Goal: Submit feedback/report problem: Provide input to the site owners about the experience or issues

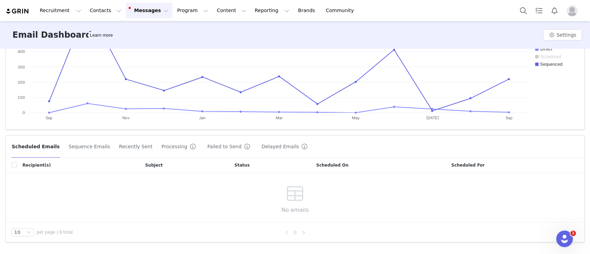
click at [127, 146] on button "Recently Sent" at bounding box center [136, 146] width 34 height 11
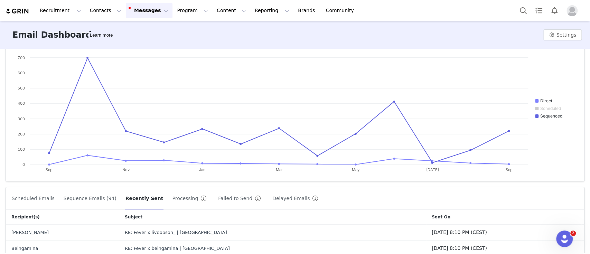
scroll to position [41, 0]
click at [85, 199] on button "Sequence Emails (94)" at bounding box center [90, 198] width 54 height 11
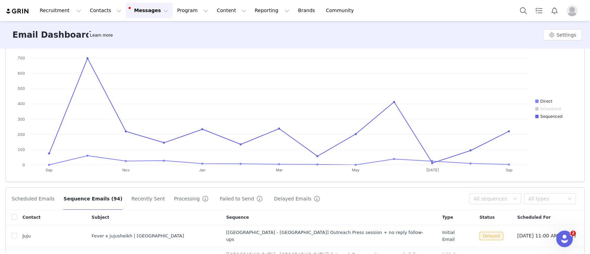
scroll to position [179, 0]
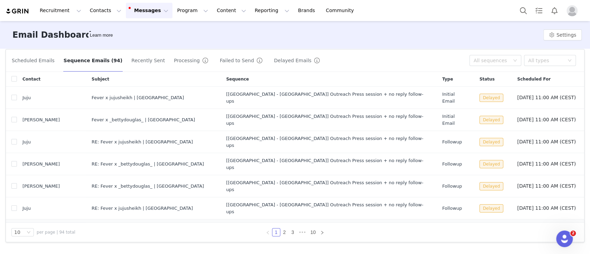
click at [480, 226] on span "Delayed" at bounding box center [492, 230] width 24 height 8
click at [116, 249] on div "RE: Fever x theherewearefamily | [GEOGRAPHIC_DATA]" at bounding box center [153, 252] width 123 height 7
copy div "theherewearefamily"
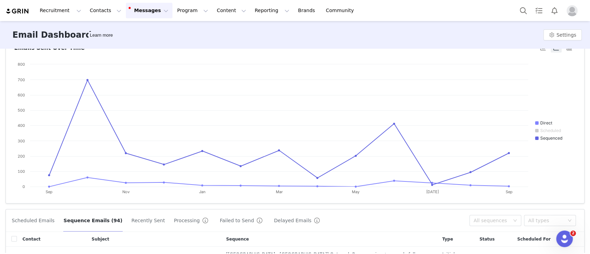
scroll to position [0, 0]
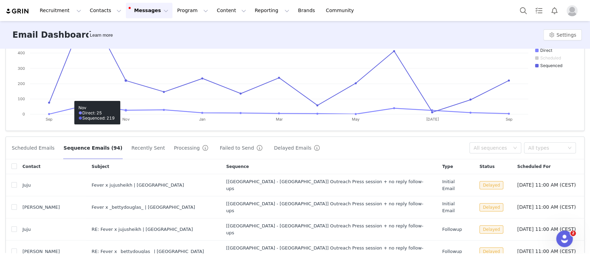
click at [138, 151] on button "Recently Sent" at bounding box center [148, 147] width 34 height 11
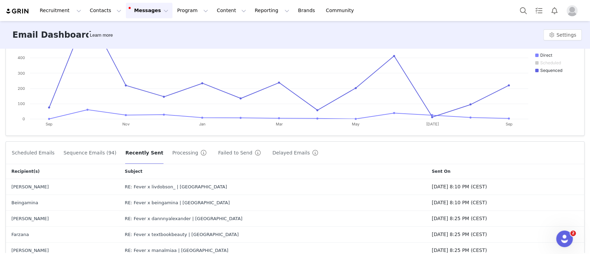
click at [172, 155] on button "Processing" at bounding box center [191, 152] width 38 height 11
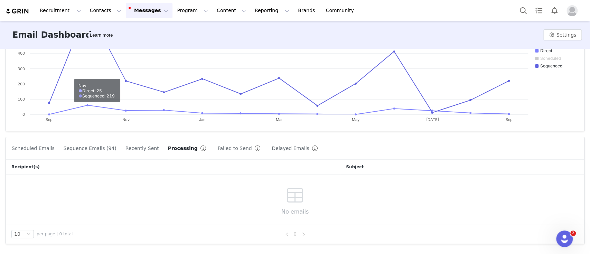
scroll to position [93, 0]
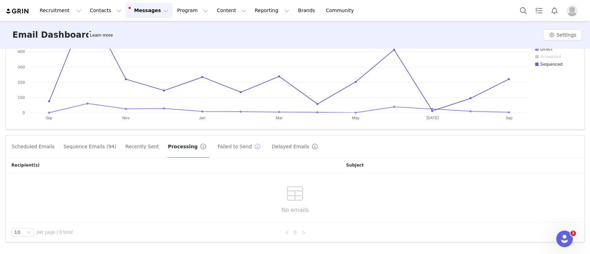
click at [252, 148] on button "button" at bounding box center [257, 146] width 11 height 11
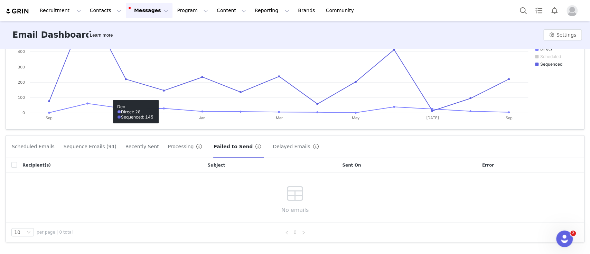
click at [272, 151] on button "Delayed Emails" at bounding box center [296, 146] width 49 height 11
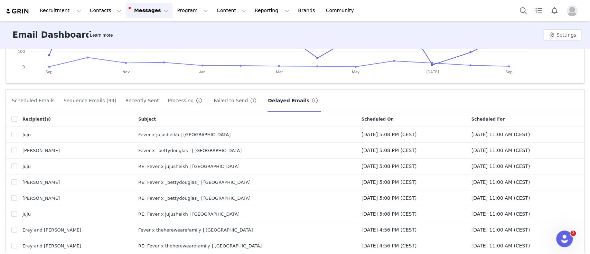
scroll to position [179, 0]
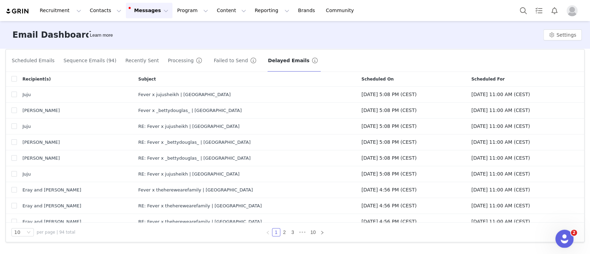
click at [566, 243] on div "Open Intercom Messenger" at bounding box center [563, 237] width 23 height 23
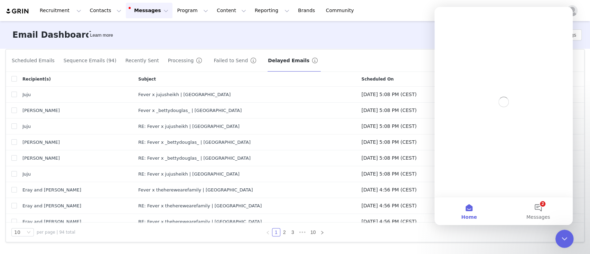
scroll to position [0, 0]
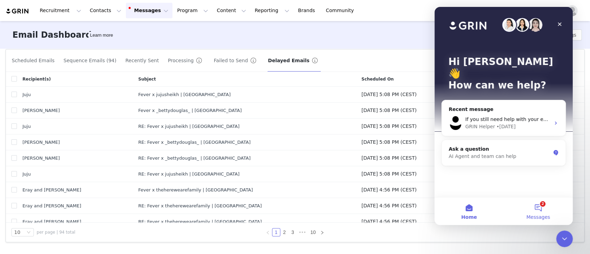
click at [539, 209] on button "2 Messages" at bounding box center [538, 211] width 69 height 28
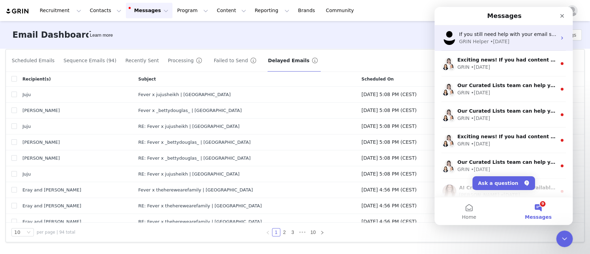
click at [504, 44] on div "• [DATE]" at bounding box center [499, 41] width 19 height 7
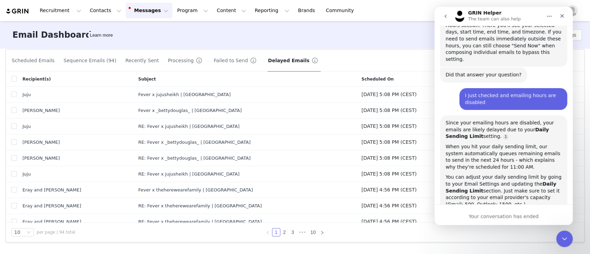
scroll to position [708, 0]
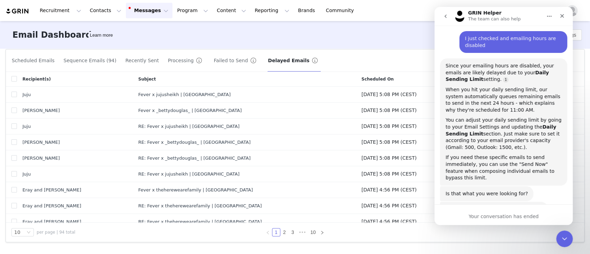
click at [500, 215] on div "Your conversation has ended" at bounding box center [504, 216] width 138 height 7
click at [490, 206] on div "If you still need help with your email sending issue, I'm here to assist you fu…" at bounding box center [494, 226] width 97 height 41
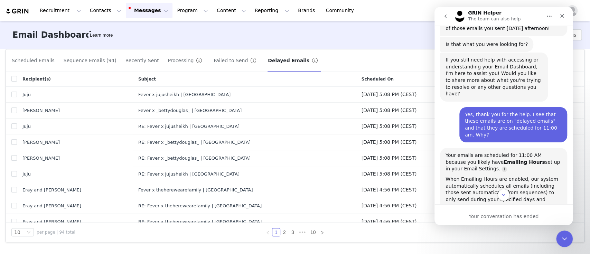
scroll to position [385, 0]
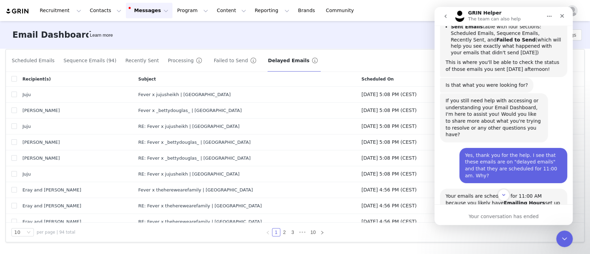
click at [443, 20] on button "go back" at bounding box center [445, 16] width 13 height 13
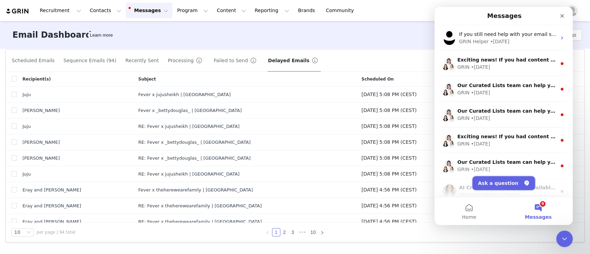
click at [502, 186] on button "Ask a question" at bounding box center [504, 183] width 63 height 14
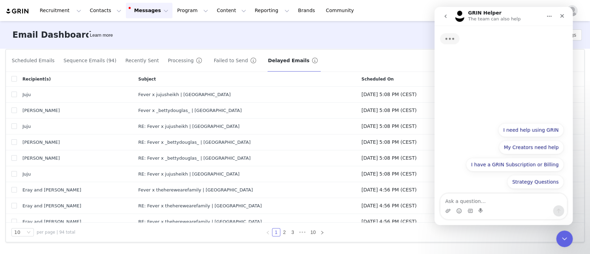
click at [479, 197] on textarea "Ask a question…" at bounding box center [503, 200] width 127 height 12
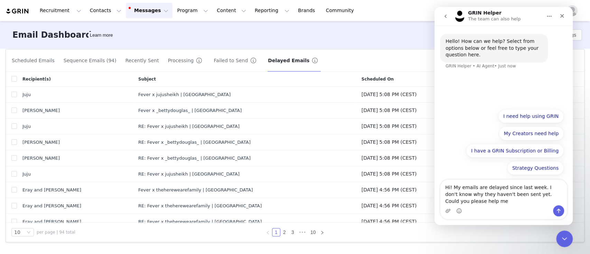
type textarea "Hi! My emails are delayed since last week. I don't know why they haven't been s…"
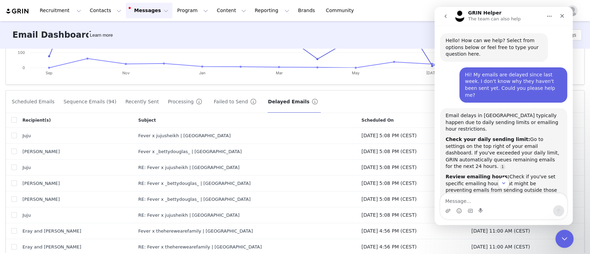
click at [566, 234] on icon "Close Intercom Messenger" at bounding box center [563, 238] width 8 height 8
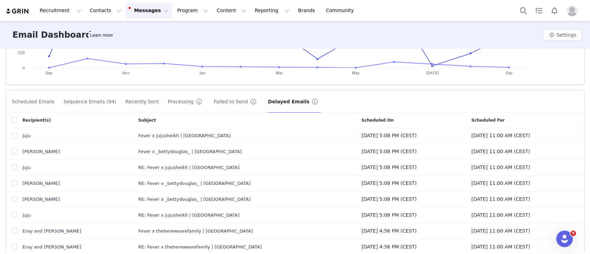
scroll to position [55, 0]
click at [571, 35] on button "Settings" at bounding box center [563, 34] width 38 height 11
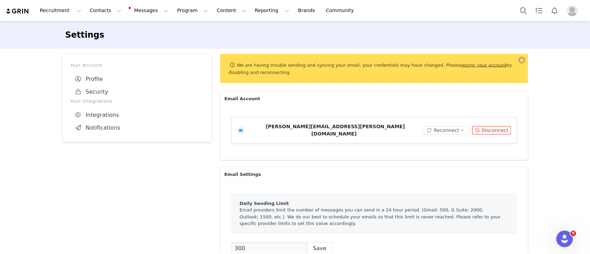
click at [461, 63] on link "resync your account" at bounding box center [484, 64] width 46 height 5
click at [461, 62] on link "resync your account" at bounding box center [484, 64] width 46 height 5
click at [461, 64] on link "resync your account" at bounding box center [484, 64] width 46 height 5
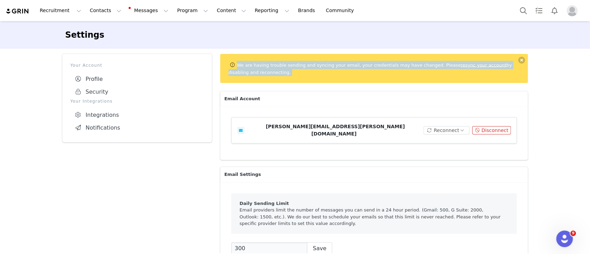
click at [461, 64] on link "resync your account" at bounding box center [484, 64] width 46 height 5
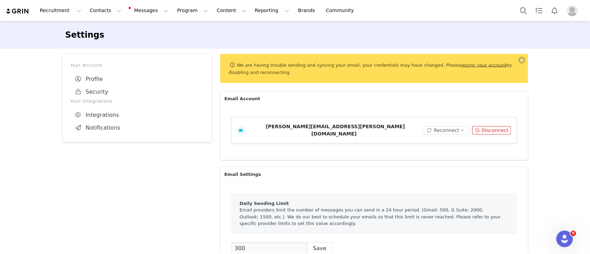
click at [402, 90] on div "We are having trouble sending and syncing your email, your credentials may have…" at bounding box center [374, 255] width 308 height 402
click at [564, 108] on div "Settings Your Account Profile Security Your Integrations Integrations Notificat…" at bounding box center [295, 241] width 590 height 440
click at [450, 128] on button "Reconnect" at bounding box center [447, 130] width 46 height 8
click at [450, 139] on li "Connect Email" at bounding box center [449, 139] width 44 height 11
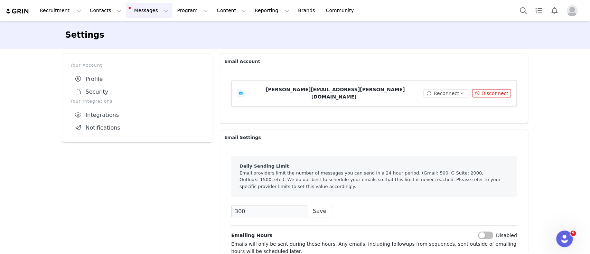
click at [130, 7] on button "Messages Messages" at bounding box center [149, 11] width 47 height 16
click at [144, 27] on div "Dashboard" at bounding box center [142, 30] width 46 height 7
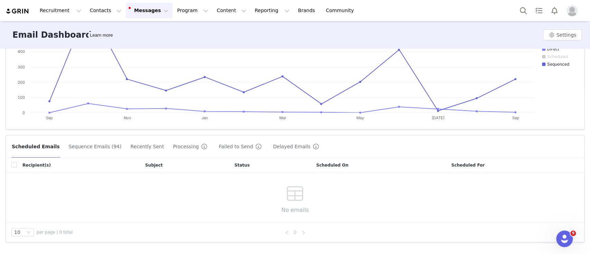
click at [82, 149] on button "Sequence Emails (94)" at bounding box center [95, 146] width 54 height 11
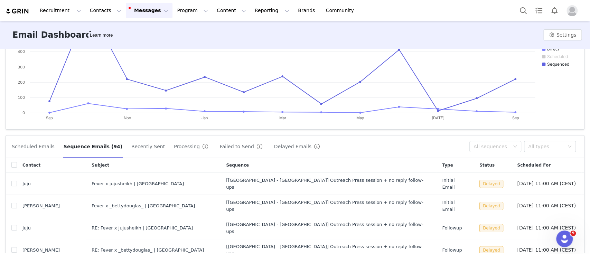
scroll to position [179, 0]
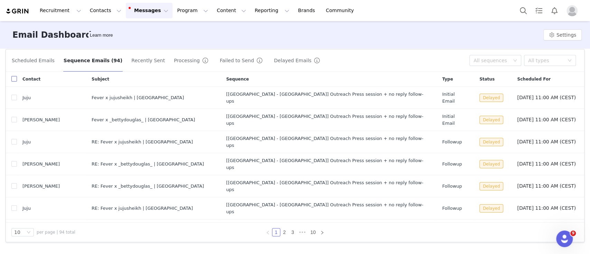
click at [15, 79] on input "checkbox" at bounding box center [14, 79] width 6 height 6
checkbox input "true"
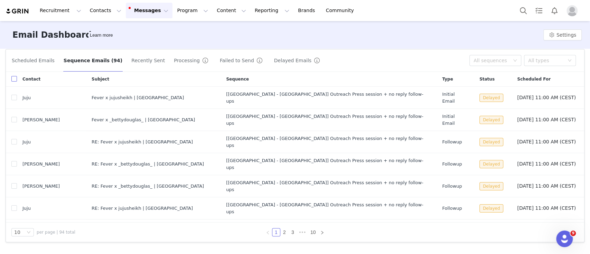
checkbox input "true"
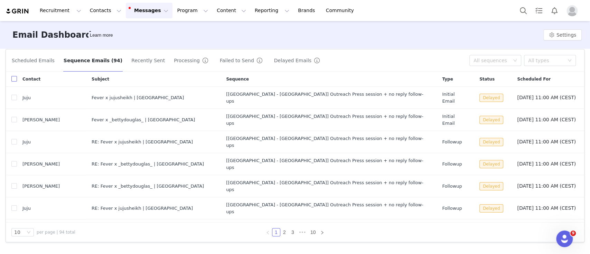
checkbox input "true"
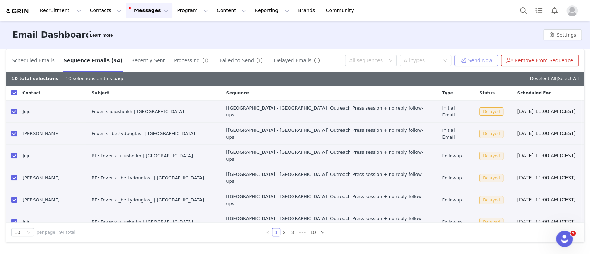
click at [491, 64] on button "Send Now" at bounding box center [476, 60] width 44 height 11
checkbox input "false"
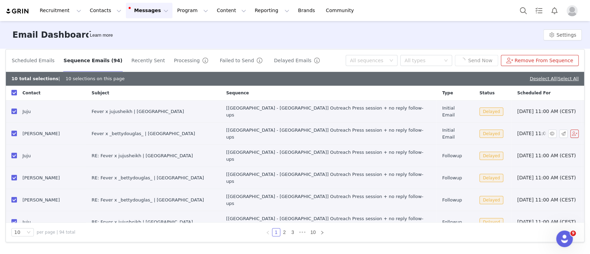
checkbox input "false"
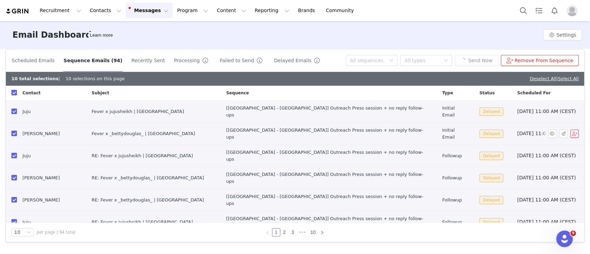
checkbox input "false"
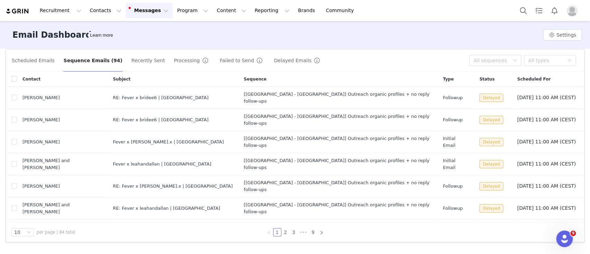
click at [131, 57] on button "Recently Sent" at bounding box center [148, 60] width 34 height 11
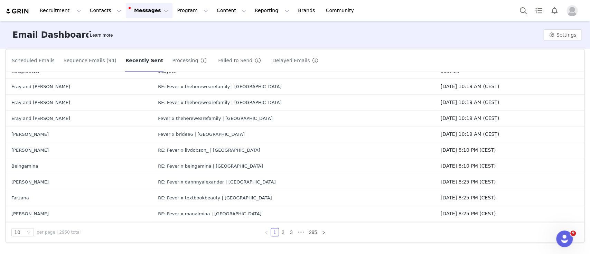
scroll to position [0, 0]
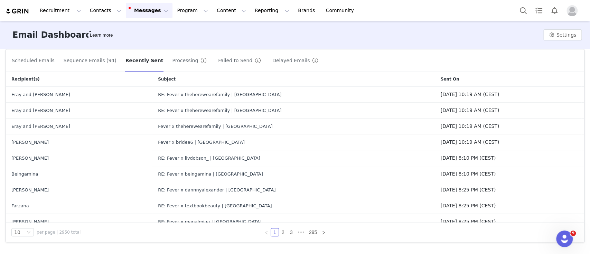
click at [89, 61] on button "Sequence Emails (94)" at bounding box center [90, 60] width 54 height 11
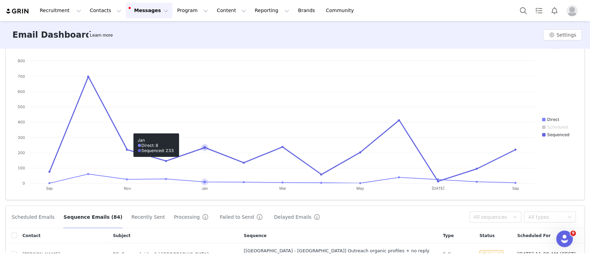
scroll to position [179, 0]
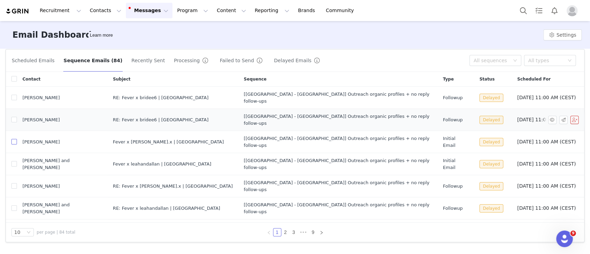
click at [13, 139] on input "checkbox" at bounding box center [14, 142] width 6 height 6
checkbox input "true"
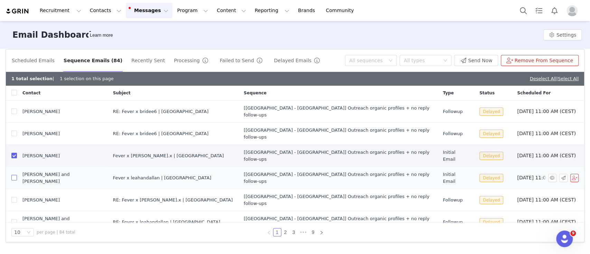
click at [13, 175] on input "checkbox" at bounding box center [14, 178] width 6 height 6
checkbox input "true"
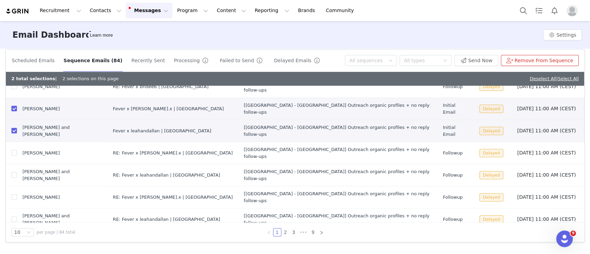
click at [13, 239] on input "checkbox" at bounding box center [14, 242] width 6 height 6
checkbox input "true"
click at [475, 62] on button "Send Now" at bounding box center [476, 60] width 44 height 11
checkbox input "false"
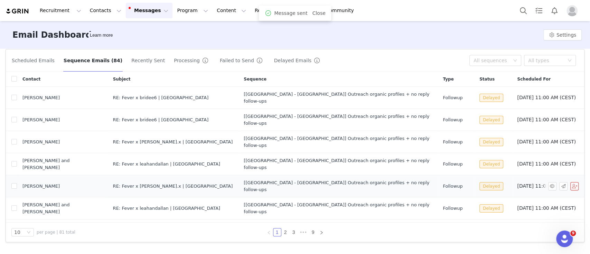
scroll to position [33, 0]
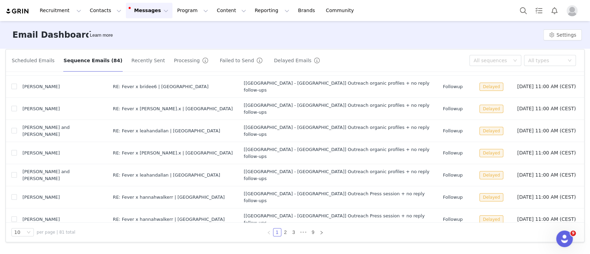
click at [15, 239] on input "checkbox" at bounding box center [14, 242] width 6 height 6
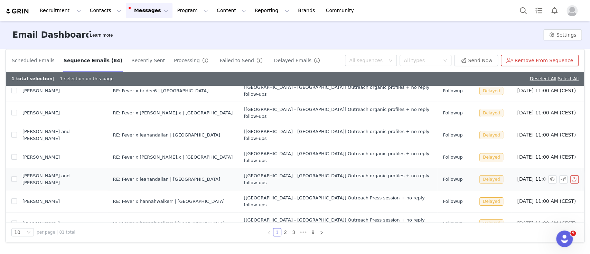
scroll to position [47, 0]
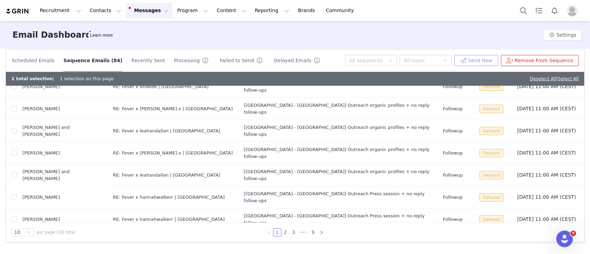
click at [470, 59] on button "Send Now" at bounding box center [476, 60] width 44 height 11
checkbox input "false"
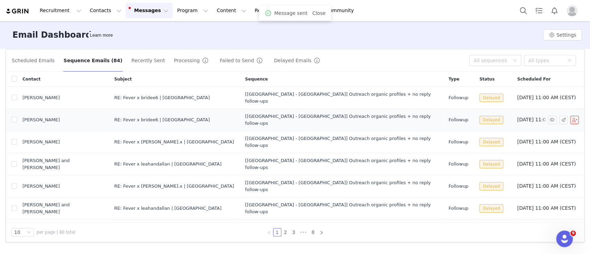
scroll to position [33, 0]
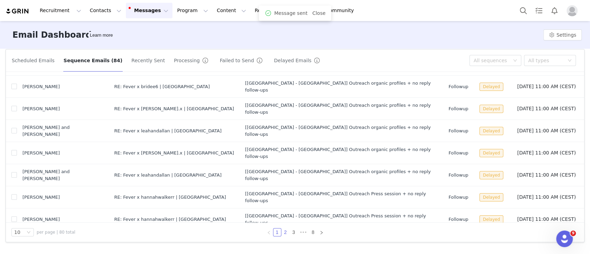
click at [282, 232] on link "2" at bounding box center [286, 233] width 8 height 8
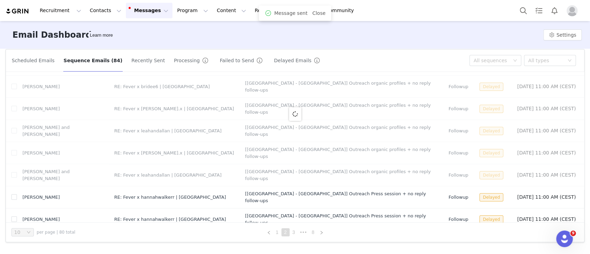
scroll to position [0, 0]
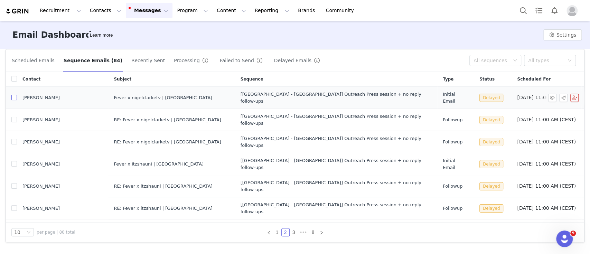
click at [17, 94] on td "[PERSON_NAME]" at bounding box center [62, 98] width 91 height 22
click at [13, 161] on input "checkbox" at bounding box center [14, 164] width 6 height 6
checkbox input "true"
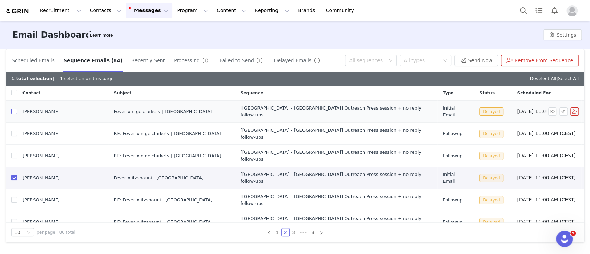
click at [15, 109] on input "checkbox" at bounding box center [14, 112] width 6 height 6
checkbox input "true"
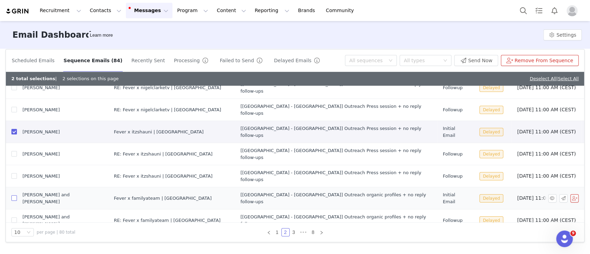
click at [14, 195] on input "checkbox" at bounding box center [14, 198] width 6 height 6
checkbox input "true"
click at [482, 65] on button "Send Now" at bounding box center [476, 60] width 44 height 11
checkbox input "false"
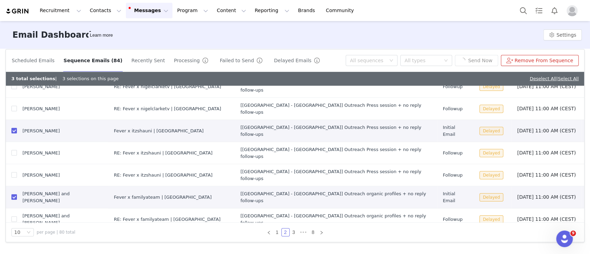
checkbox input "false"
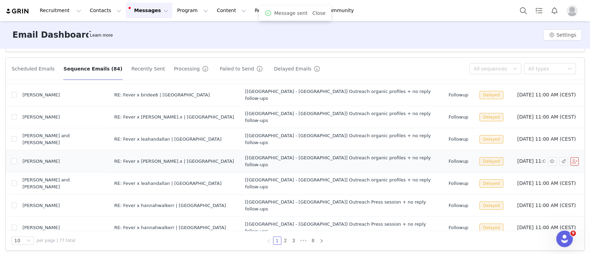
scroll to position [179, 0]
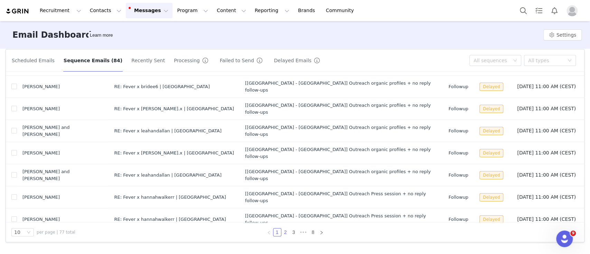
click at [282, 234] on link "2" at bounding box center [286, 233] width 8 height 8
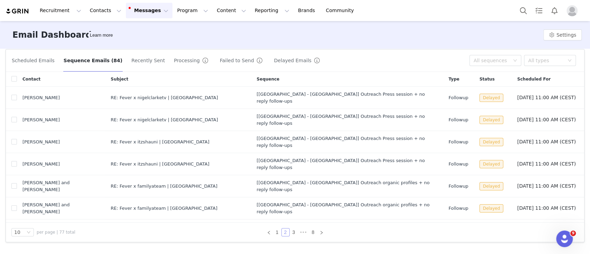
scroll to position [33, 0]
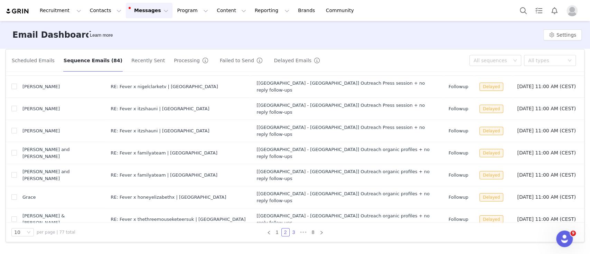
click at [290, 231] on link "3" at bounding box center [294, 233] width 8 height 8
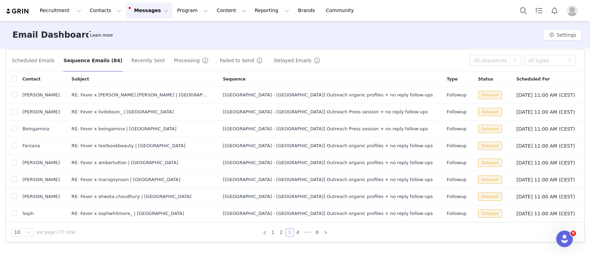
scroll to position [0, 0]
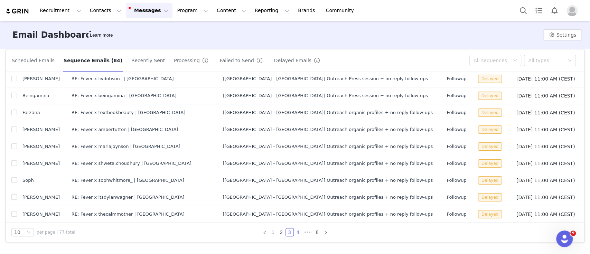
click at [294, 233] on link "4" at bounding box center [298, 233] width 8 height 8
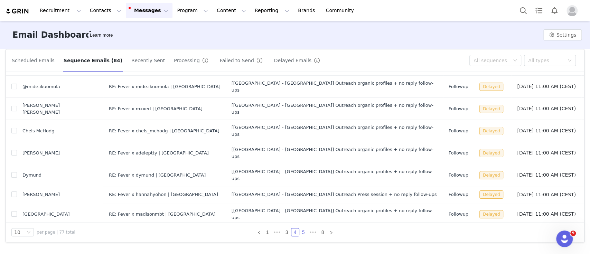
click at [301, 231] on link "5" at bounding box center [304, 233] width 8 height 8
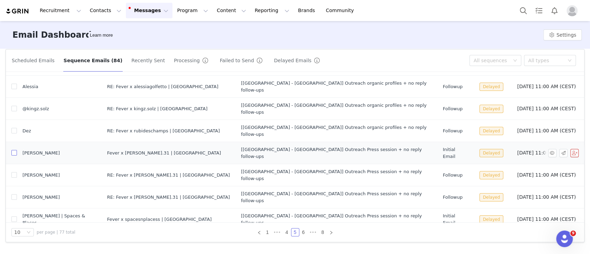
click at [16, 150] on input "checkbox" at bounding box center [14, 153] width 6 height 6
checkbox input "true"
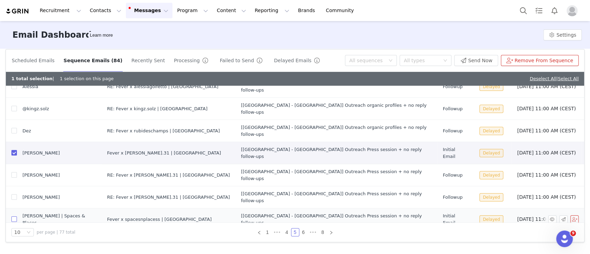
click at [13, 216] on input "checkbox" at bounding box center [14, 219] width 6 height 6
checkbox input "true"
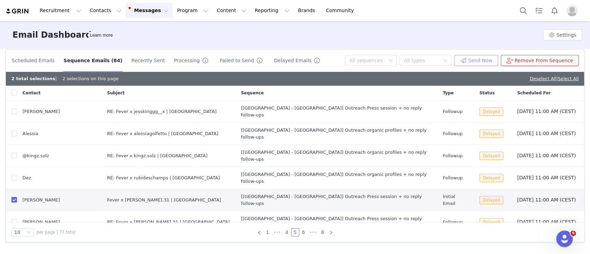
click at [487, 59] on button "Send Now" at bounding box center [476, 60] width 44 height 11
checkbox input "false"
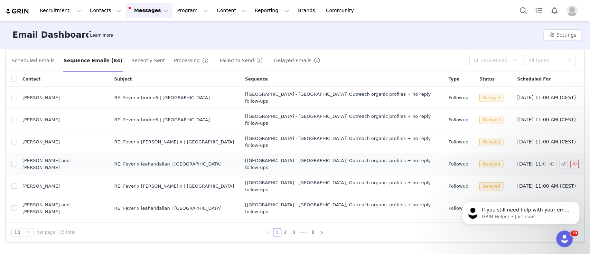
scroll to position [33, 0]
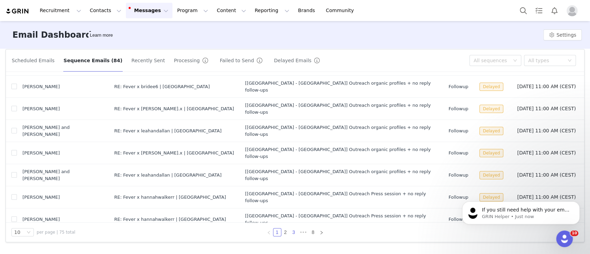
click at [290, 233] on link "3" at bounding box center [294, 233] width 8 height 8
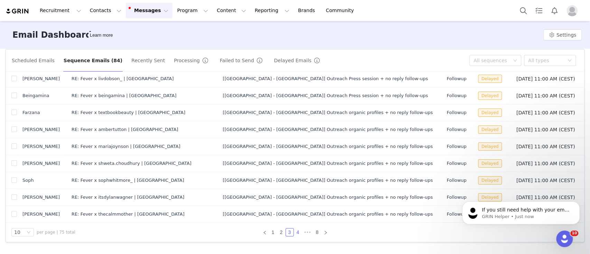
click at [294, 232] on link "4" at bounding box center [298, 233] width 8 height 8
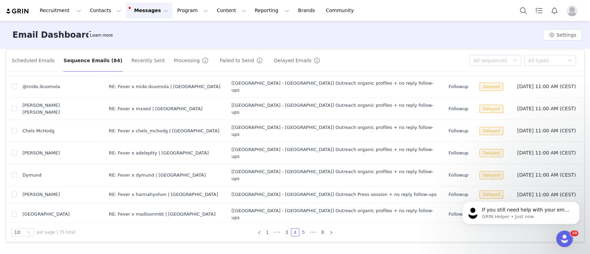
click at [300, 229] on link "5" at bounding box center [304, 233] width 8 height 8
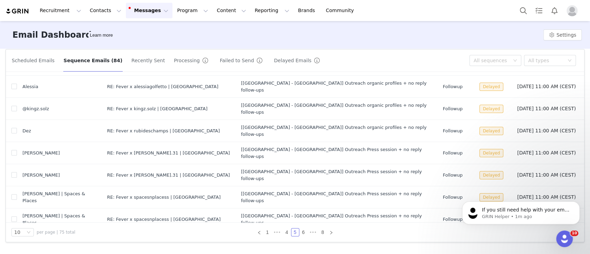
click at [13, 239] on input "checkbox" at bounding box center [14, 242] width 6 height 6
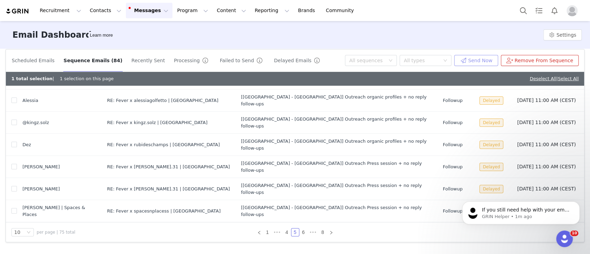
click at [483, 61] on button "Send Now" at bounding box center [476, 60] width 44 height 11
checkbox input "false"
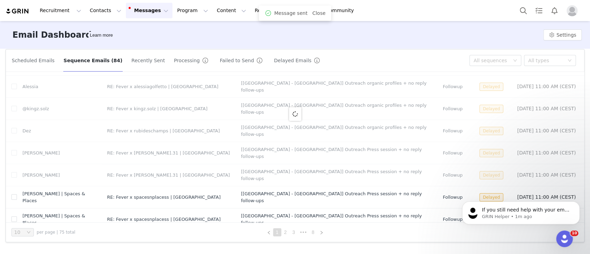
scroll to position [0, 0]
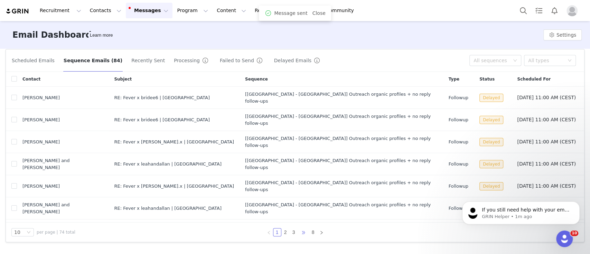
click at [301, 233] on span "•••" at bounding box center [303, 232] width 11 height 8
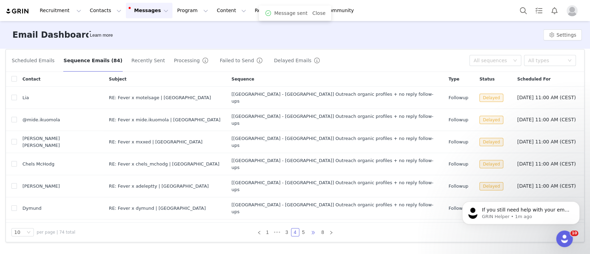
scroll to position [33, 0]
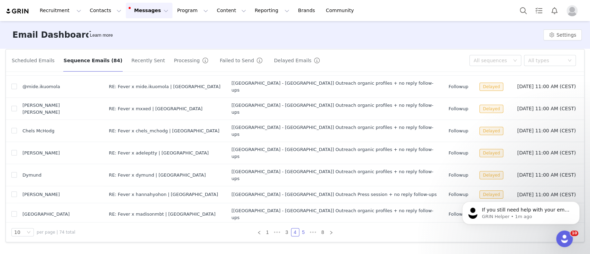
click at [301, 231] on link "5" at bounding box center [304, 233] width 8 height 8
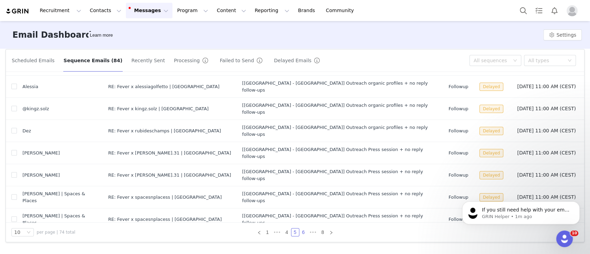
click at [300, 230] on link "6" at bounding box center [304, 233] width 8 height 8
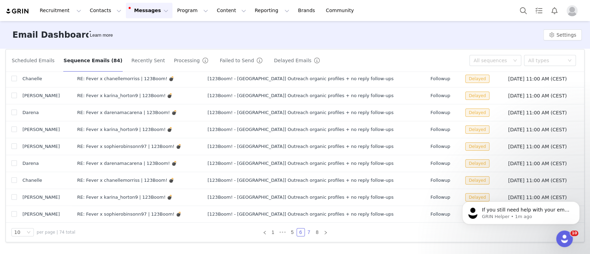
click at [305, 230] on link "7" at bounding box center [309, 233] width 8 height 8
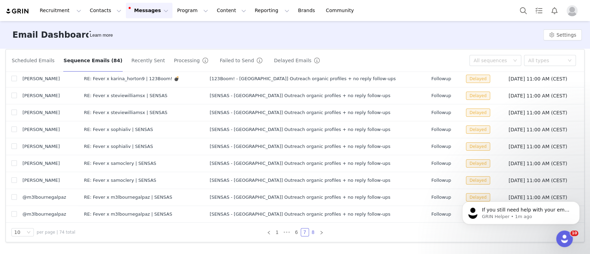
click at [310, 232] on link "8" at bounding box center [313, 233] width 8 height 8
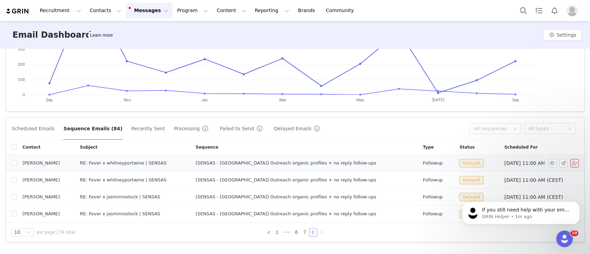
scroll to position [111, 0]
click at [301, 232] on link "7" at bounding box center [305, 233] width 8 height 8
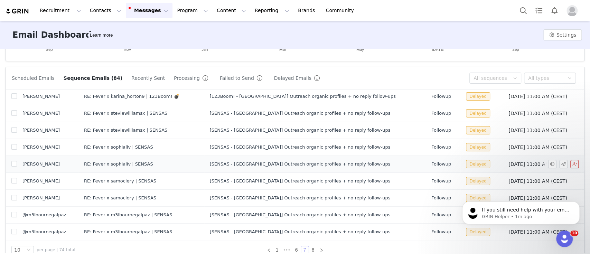
scroll to position [179, 0]
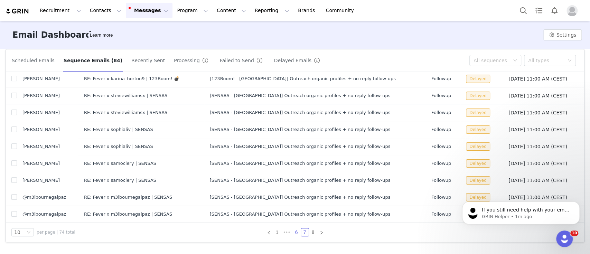
click at [293, 231] on link "6" at bounding box center [297, 233] width 8 height 8
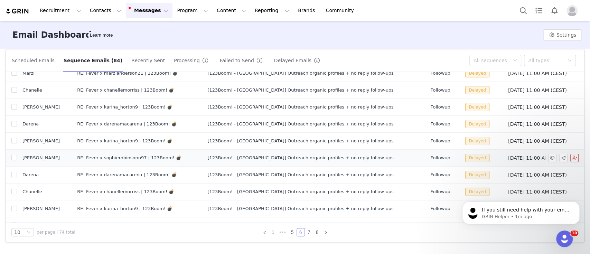
scroll to position [33, 0]
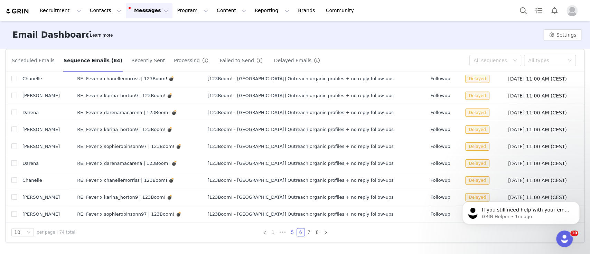
click at [289, 232] on link "5" at bounding box center [293, 233] width 8 height 8
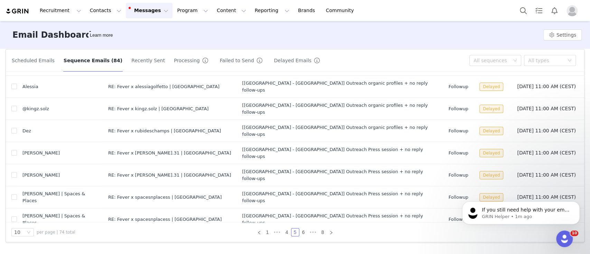
copy div "runawaywithrachel"
click at [127, 216] on div "RE: Fever x spacesnplacess | [GEOGRAPHIC_DATA]" at bounding box center [169, 219] width 123 height 7
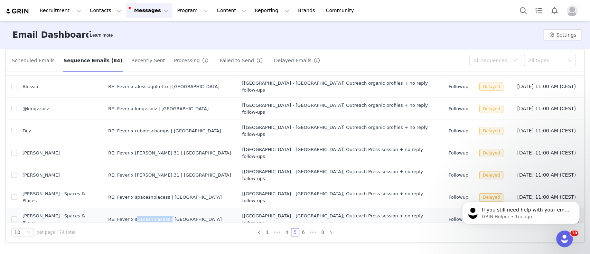
copy div "spacesnplacess"
click at [123, 172] on div "RE: Fever x [PERSON_NAME].31 | [GEOGRAPHIC_DATA]" at bounding box center [169, 175] width 123 height 7
drag, startPoint x: 129, startPoint y: 146, endPoint x: 112, endPoint y: 147, distance: 17.0
click at [112, 172] on div "RE: Fever x [PERSON_NAME].31 | [GEOGRAPHIC_DATA]" at bounding box center [169, 175] width 123 height 7
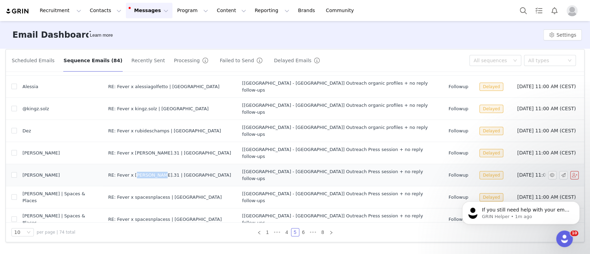
copy div "[PERSON_NAME].31"
drag, startPoint x: 142, startPoint y: 112, endPoint x: 112, endPoint y: 113, distance: 30.4
click at [112, 128] on div "RE: Fever x rubideschamps | [GEOGRAPHIC_DATA]" at bounding box center [169, 131] width 123 height 7
copy div "rubideschamps"
click at [559, 127] on button "button" at bounding box center [563, 131] width 8 height 8
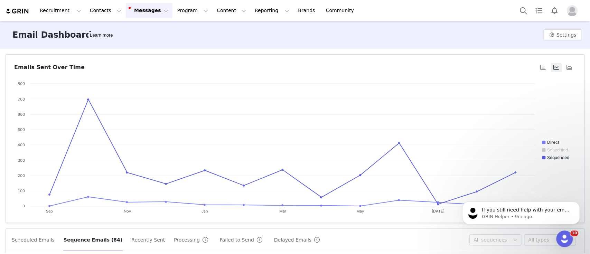
scroll to position [179, 0]
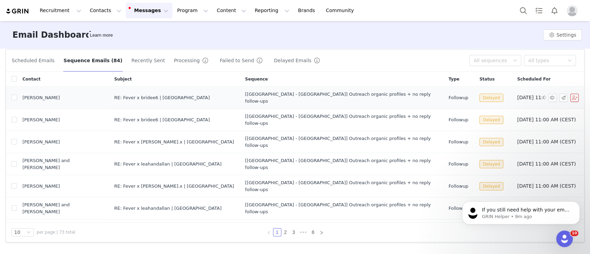
click at [114, 94] on div "RE: Fever x bridee6 | [GEOGRAPHIC_DATA]" at bounding box center [174, 97] width 120 height 7
copy div "bridee6"
click at [114, 139] on div "RE: Fever x [PERSON_NAME].x | [GEOGRAPHIC_DATA]" at bounding box center [174, 142] width 120 height 7
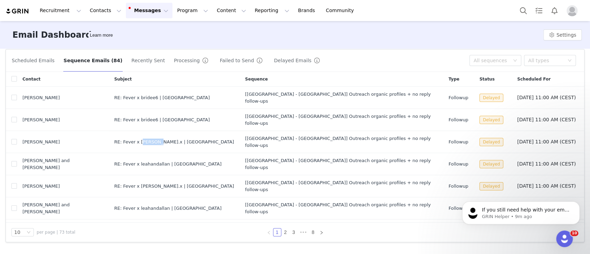
copy div "[PERSON_NAME]"
click at [114, 161] on div "RE: Fever x leahandallan | [GEOGRAPHIC_DATA]" at bounding box center [174, 164] width 120 height 7
copy div "leahandallan"
click at [114, 205] on div "RE: Fever x leahandallan | [GEOGRAPHIC_DATA]" at bounding box center [174, 208] width 120 height 7
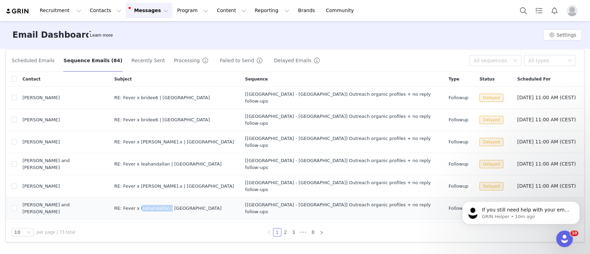
click at [114, 205] on div "RE: Fever x leahandallan | [GEOGRAPHIC_DATA]" at bounding box center [174, 208] width 120 height 7
click at [114, 227] on div "RE: Fever x hannahwalkerr | [GEOGRAPHIC_DATA]" at bounding box center [174, 230] width 120 height 7
copy div "[PERSON_NAME]"
click at [140, 236] on div "10 per page | 73 total" at bounding box center [94, 232] width 166 height 8
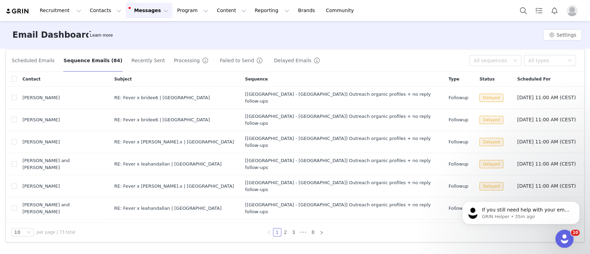
click at [562, 236] on icon "Open Intercom Messenger" at bounding box center [563, 237] width 11 height 11
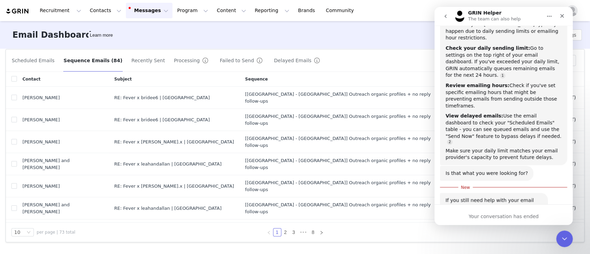
scroll to position [99, 0]
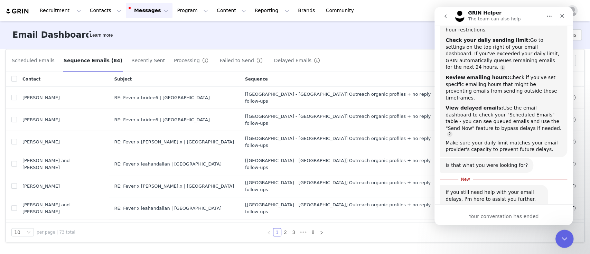
click at [561, 242] on div "Close Intercom Messenger" at bounding box center [563, 238] width 17 height 17
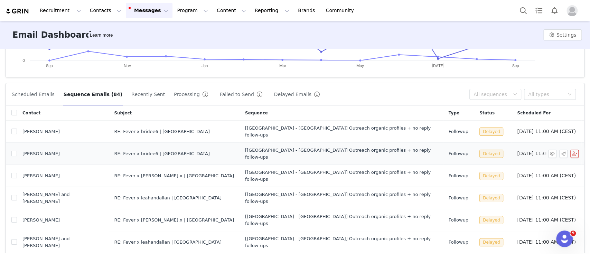
scroll to position [146, 0]
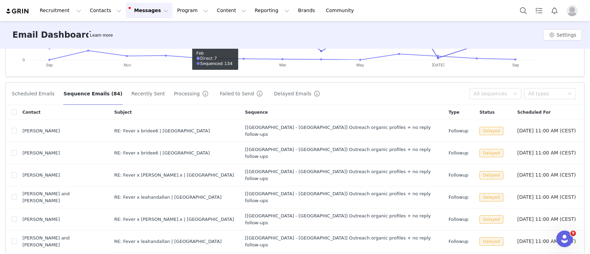
click at [136, 8] on button "Messages Messages" at bounding box center [149, 11] width 47 height 16
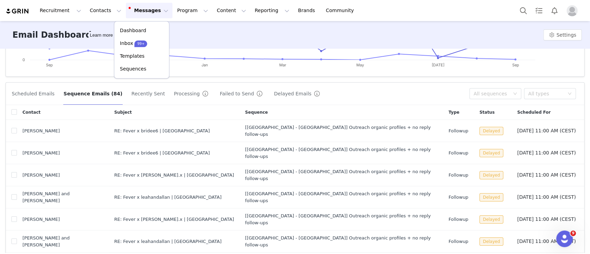
click at [349, 94] on div "Scheduled Emails Sequence Emails (84) Recently Sent Processing Failed to Send D…" at bounding box center [237, 93] width 453 height 11
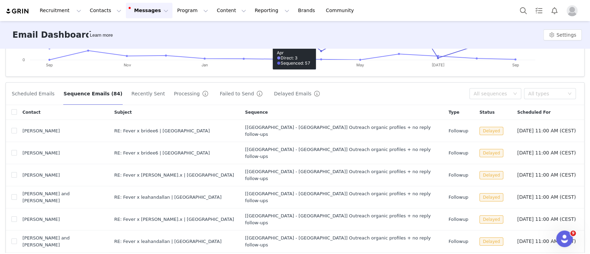
click at [563, 25] on div "Email Dashboard Learn more Settings" at bounding box center [295, 35] width 590 height 28
click at [564, 33] on button "Settings" at bounding box center [563, 34] width 38 height 11
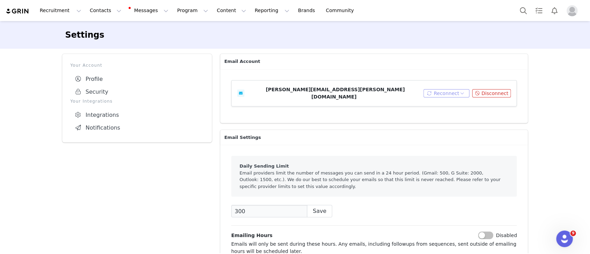
click at [449, 90] on button "Reconnect" at bounding box center [447, 93] width 46 height 8
click at [534, 91] on div "Settings Your Account Profile Security Your Integrations Integrations Notificat…" at bounding box center [295, 222] width 590 height 403
